Goal: Find specific page/section: Find specific page/section

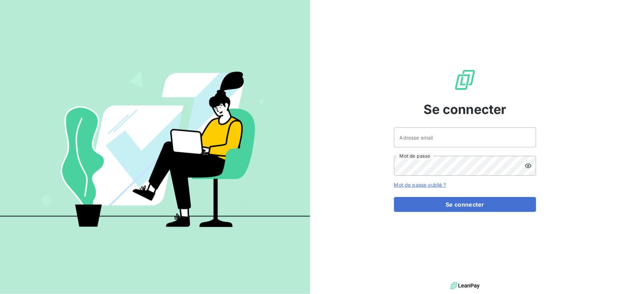
click at [0, 0] on div at bounding box center [0, 0] width 0 height 0
type input "[EMAIL_ADDRESS][DOMAIN_NAME]"
click at [0, 0] on div at bounding box center [0, 0] width 0 height 0
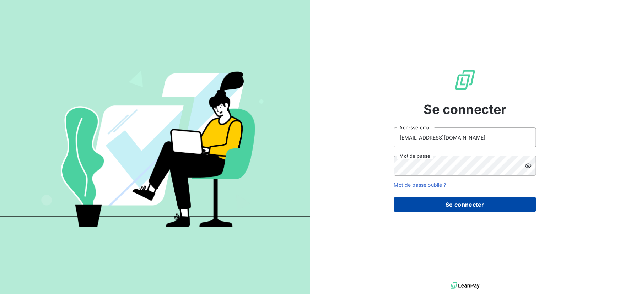
click at [459, 206] on button "Se connecter" at bounding box center [465, 204] width 142 height 15
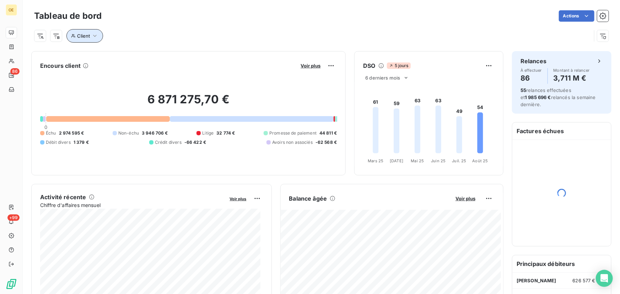
click at [97, 36] on icon "button" at bounding box center [94, 35] width 7 height 7
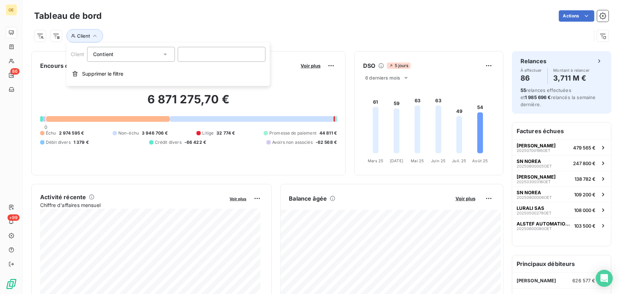
click at [167, 32] on div "Client" at bounding box center [312, 35] width 557 height 13
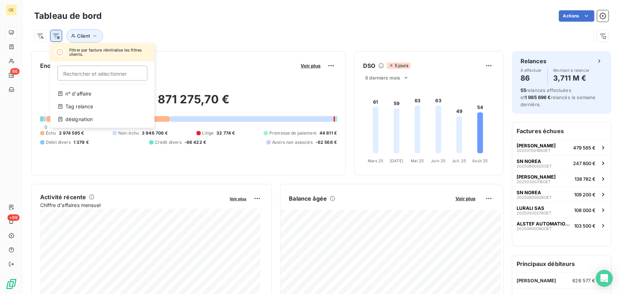
click at [54, 32] on html "OE 86 +99 Tableau de bord Actions Filtrer par facture réinitialise les filtres …" at bounding box center [310, 147] width 620 height 294
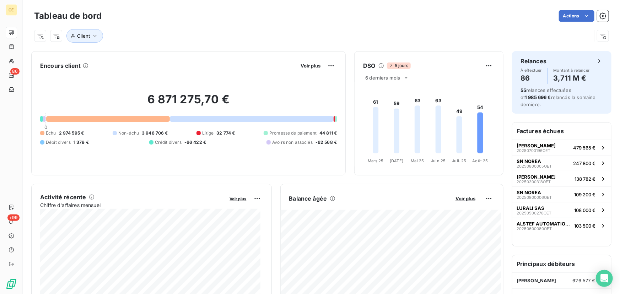
click at [44, 34] on html "OE 86 +99 Tableau de bord Actions Client Encours client Voir plus 6 871 275,70 …" at bounding box center [310, 147] width 620 height 294
click at [147, 34] on div "Client" at bounding box center [312, 35] width 557 height 13
click at [308, 65] on span "Voir plus" at bounding box center [310, 66] width 20 height 6
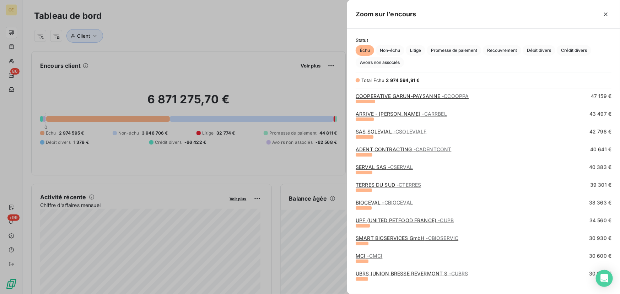
scroll to position [258, 0]
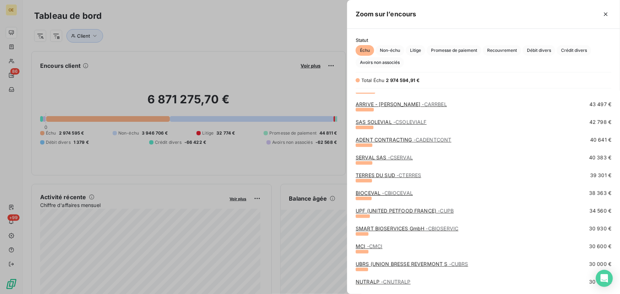
click at [403, 139] on link "ADENT CONTRACTING - CADENTCONT" at bounding box center [404, 140] width 96 height 6
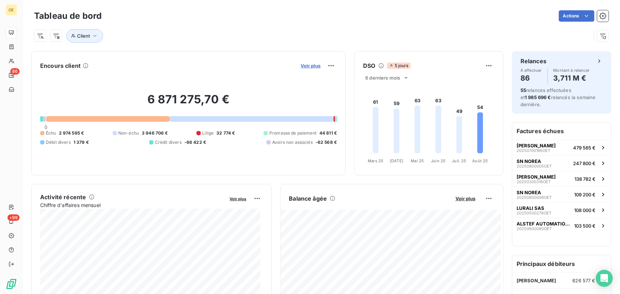
click at [310, 64] on span "Voir plus" at bounding box center [310, 66] width 20 height 6
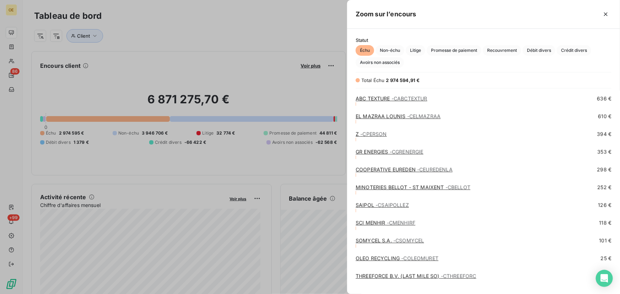
scroll to position [1787, 0]
